Goal: Information Seeking & Learning: Understand process/instructions

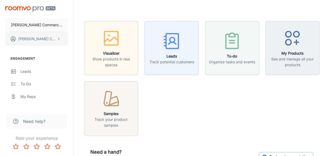
click at [52, 39] on button "Kathy Cloud" at bounding box center [36, 39] width 63 height 14
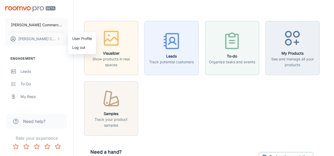
click at [39, 25] on div at bounding box center [167, 78] width 334 height 156
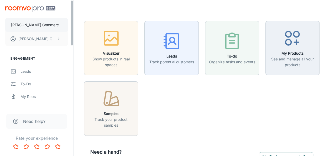
click at [37, 24] on p "[PERSON_NAME] Commercial Flooring" at bounding box center [36, 25] width 51 height 6
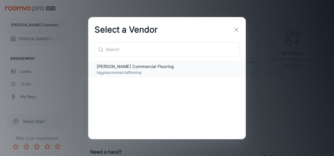
click at [121, 66] on span "[PERSON_NAME] Commercial Flooring" at bounding box center [167, 66] width 141 height 6
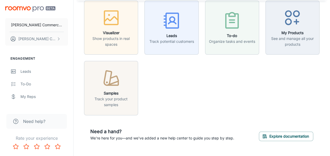
scroll to position [33, 0]
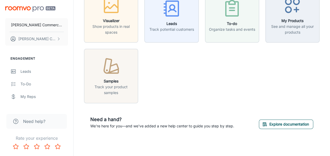
click at [290, 122] on button "Explore documentation" at bounding box center [286, 124] width 54 height 9
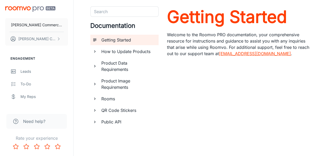
scroll to position [21, 0]
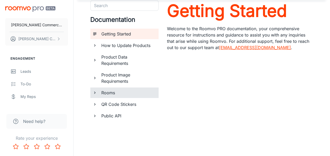
click at [107, 92] on h6 "Rooms" at bounding box center [127, 93] width 53 height 6
click at [107, 73] on h6 "Product Image Requirements" at bounding box center [127, 78] width 53 height 13
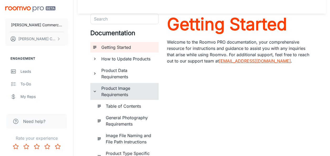
scroll to position [0, 0]
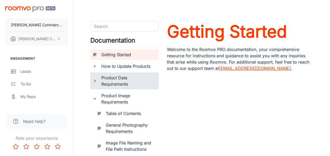
click at [113, 76] on h6 "Product Data Requirements" at bounding box center [127, 81] width 53 height 13
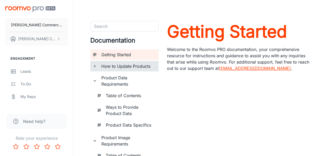
click at [113, 66] on h6 "How to Update Products" at bounding box center [127, 66] width 53 height 6
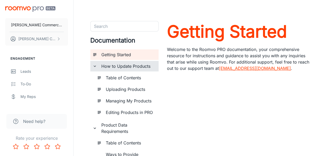
click at [118, 78] on h6 "Table of Contents" at bounding box center [130, 78] width 49 height 6
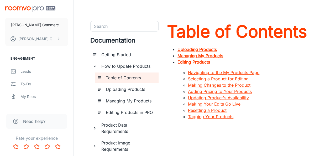
click at [219, 72] on link "Navigating to the My Products Page" at bounding box center [223, 72] width 71 height 5
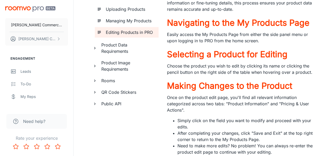
scroll to position [44, 0]
